Goal: Task Accomplishment & Management: Manage account settings

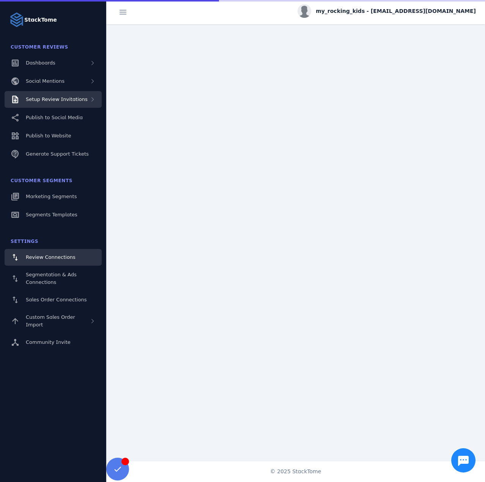
click at [57, 101] on span "Setup Review Invitations" at bounding box center [57, 99] width 62 height 6
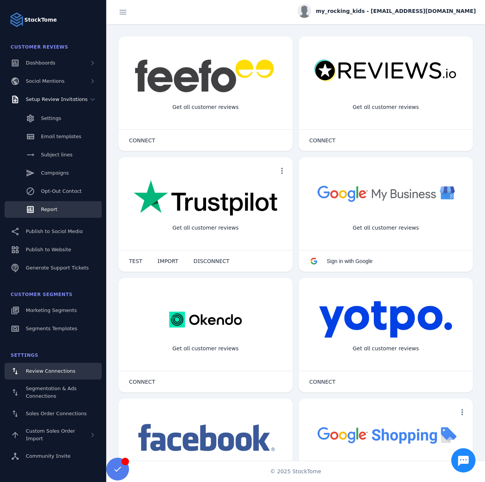
click at [63, 212] on link "Report" at bounding box center [53, 209] width 97 height 17
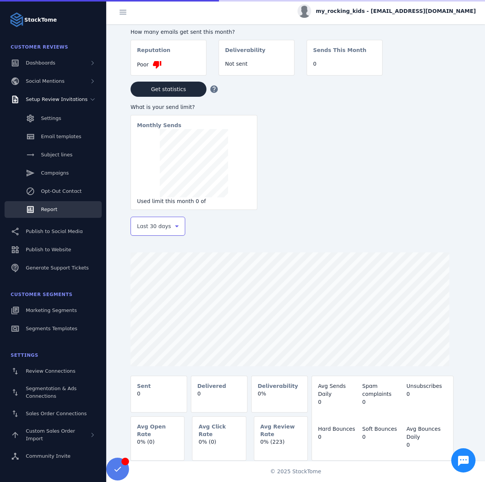
click at [160, 228] on span "Last 30 days" at bounding box center [154, 226] width 34 height 9
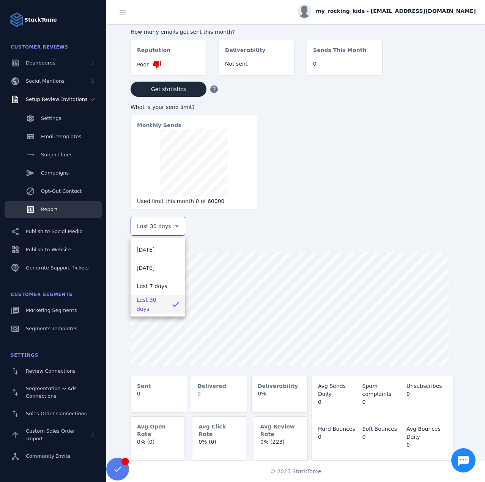
click at [424, 6] on div at bounding box center [242, 241] width 485 height 482
click at [426, 11] on span "my_rocking_kids - [EMAIL_ADDRESS][DOMAIN_NAME]" at bounding box center [396, 11] width 160 height 8
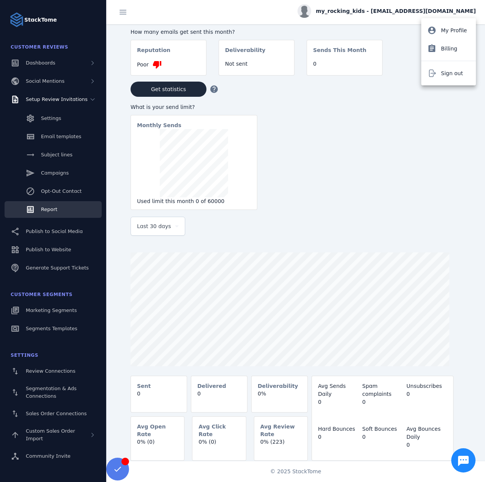
click at [447, 73] on span "Sign out" at bounding box center [452, 73] width 22 height 9
